Goal: Transaction & Acquisition: Obtain resource

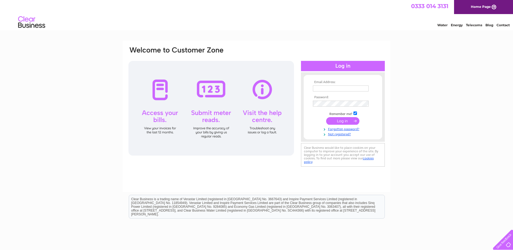
type input "invoices@williamsburghha.co.uk"
click at [345, 120] on input "submit" at bounding box center [342, 121] width 33 height 8
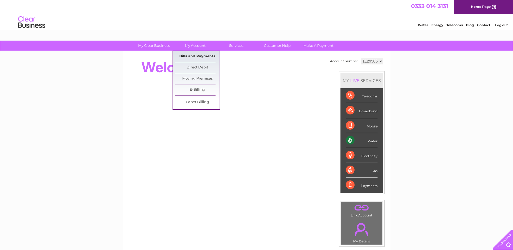
click at [194, 55] on link "Bills and Payments" at bounding box center [197, 56] width 45 height 11
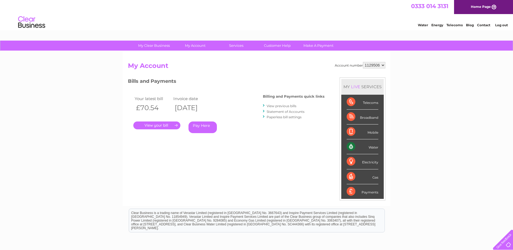
click at [165, 125] on link "." at bounding box center [156, 125] width 47 height 8
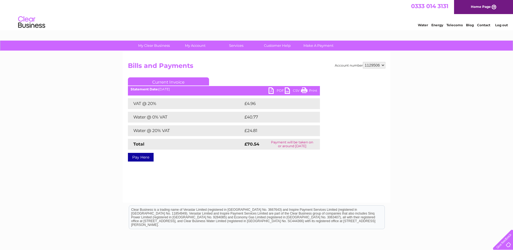
click at [272, 90] on link "PDF" at bounding box center [277, 91] width 16 height 8
click at [501, 24] on link "Log out" at bounding box center [501, 25] width 13 height 4
